Goal: Task Accomplishment & Management: Complete application form

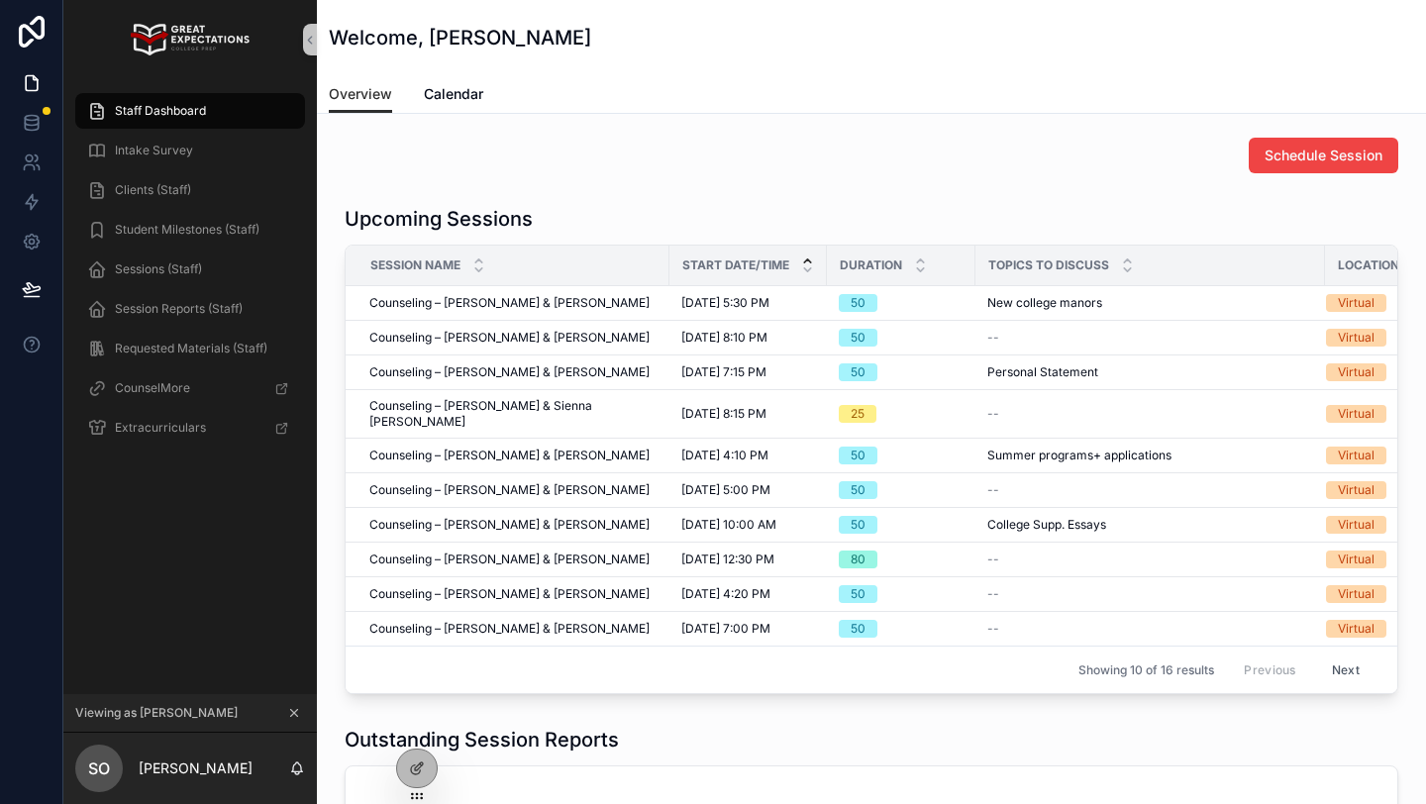
click at [286, 711] on button "scrollable content" at bounding box center [294, 713] width 22 height 22
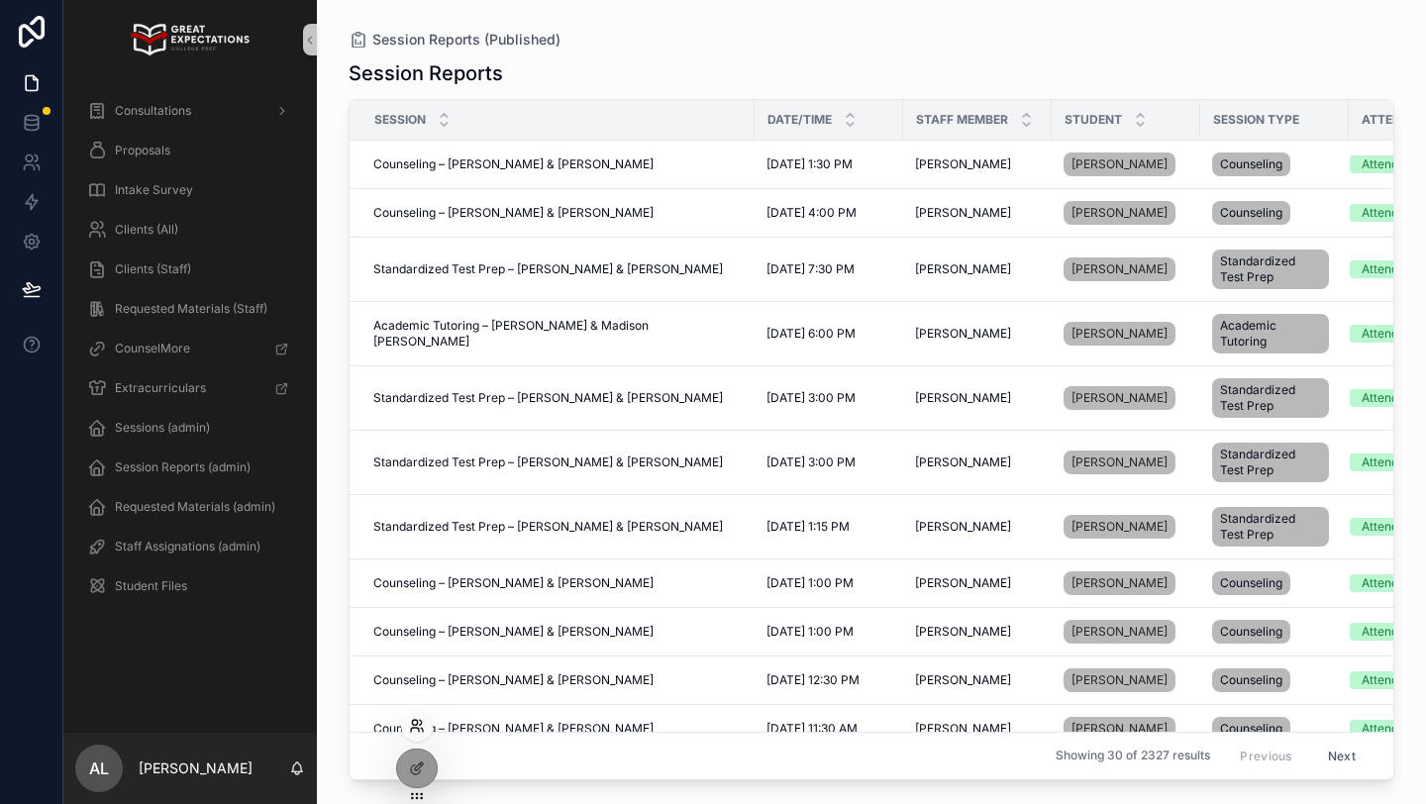
click at [415, 725] on icon at bounding box center [414, 722] width 5 height 5
click at [187, 231] on div "Clients (All)" at bounding box center [190, 230] width 206 height 32
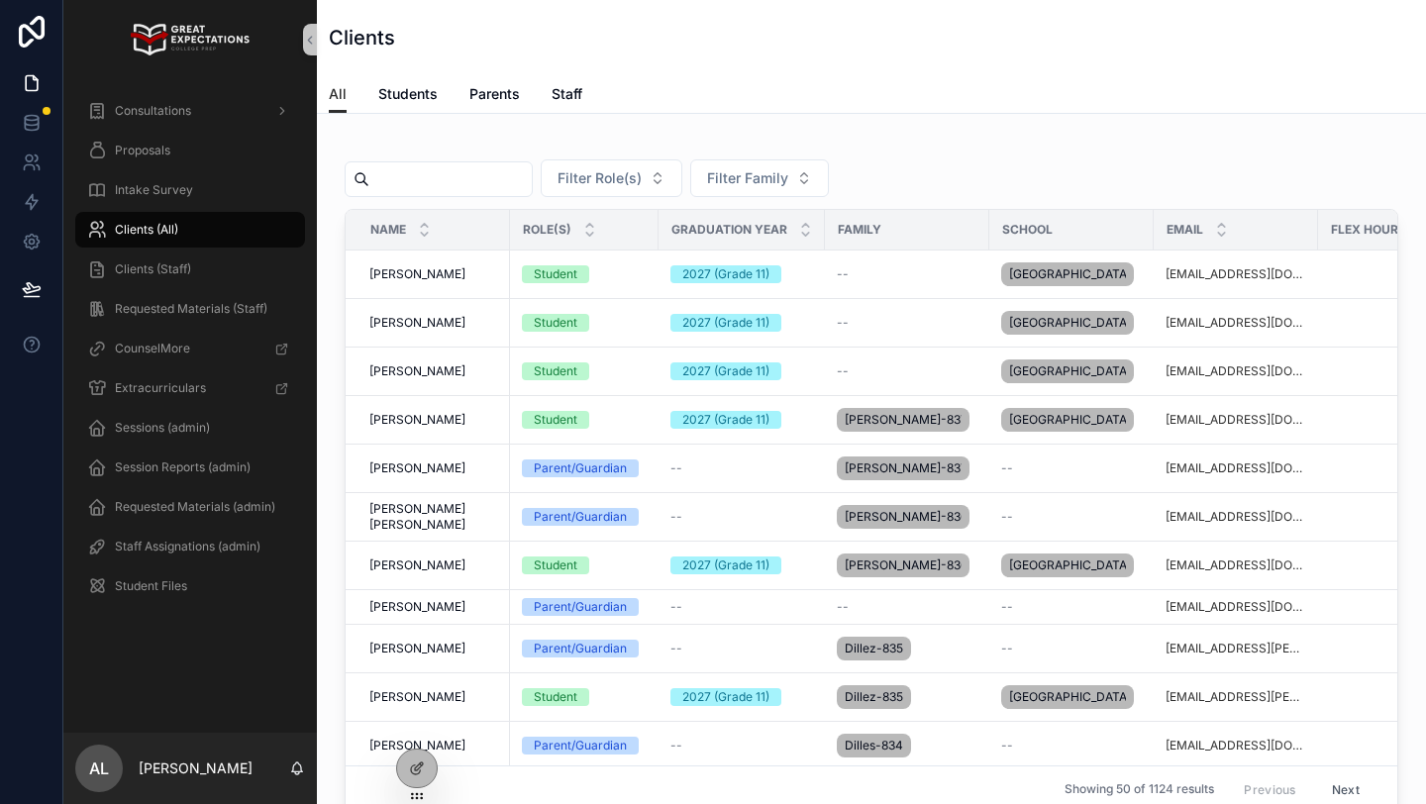
click at [462, 180] on input "scrollable content" at bounding box center [450, 179] width 162 height 28
type input "****"
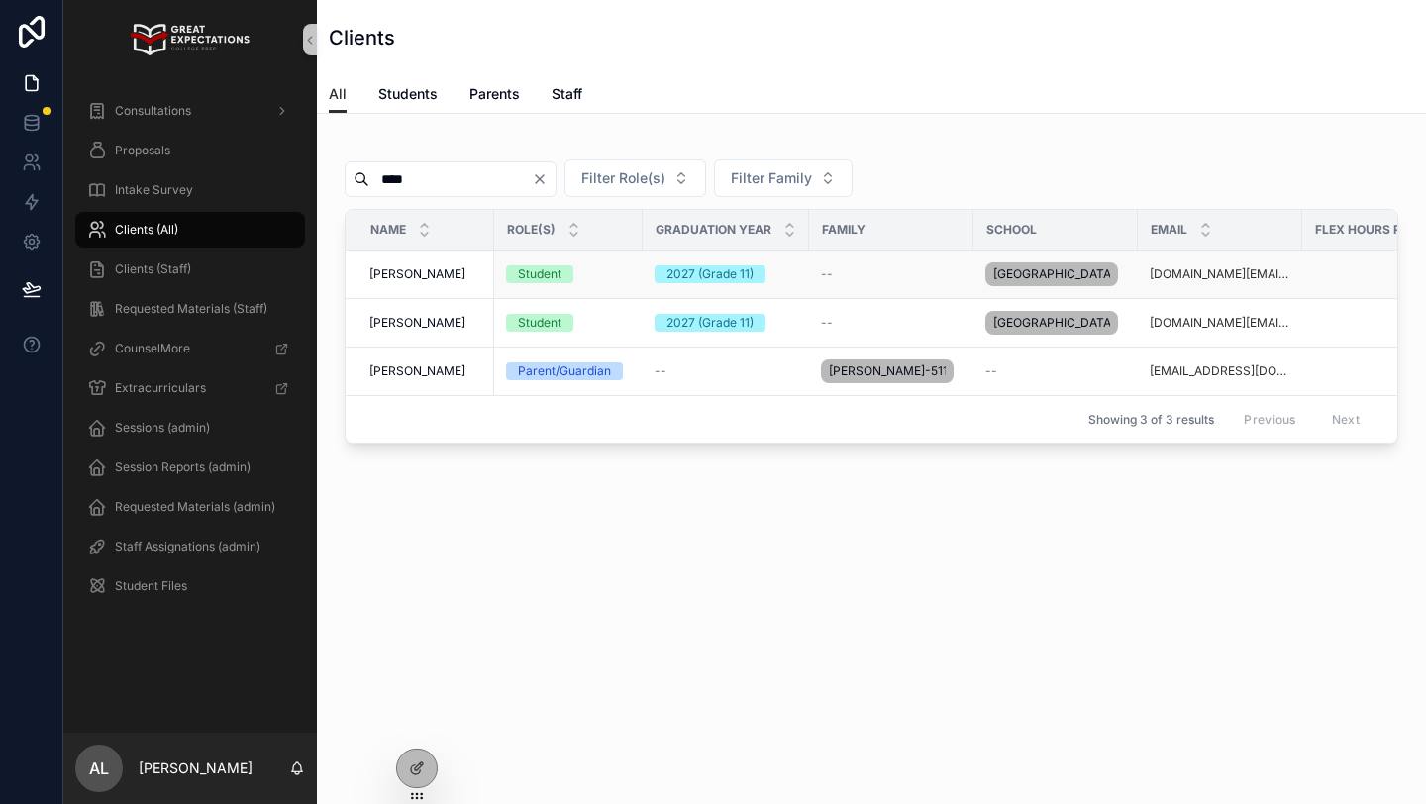
click at [418, 282] on span "[PERSON_NAME]" at bounding box center [417, 274] width 96 height 16
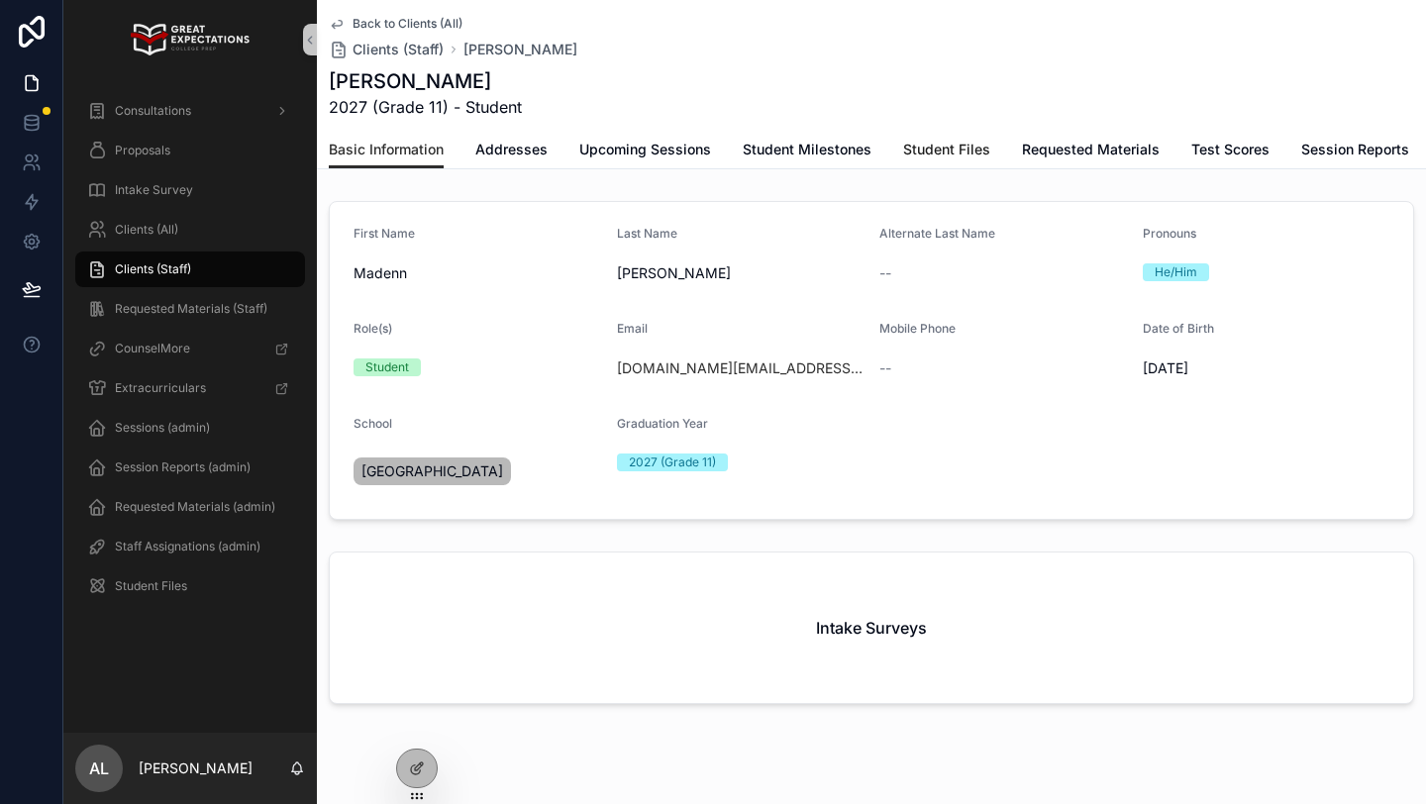
click at [931, 148] on span "Student Files" at bounding box center [946, 150] width 87 height 20
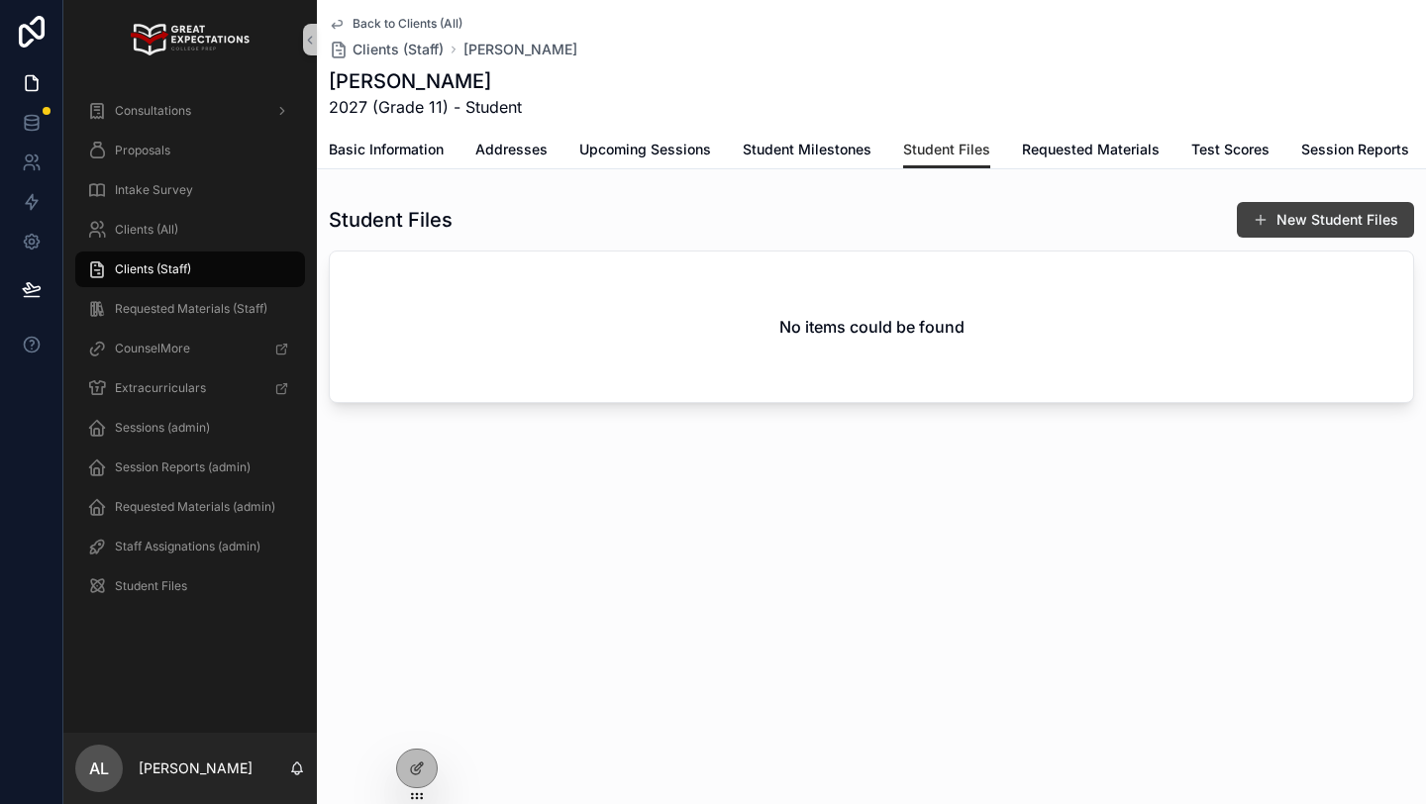
click at [1263, 209] on button "New Student Files" at bounding box center [1325, 220] width 177 height 36
